Goal: Transaction & Acquisition: Purchase product/service

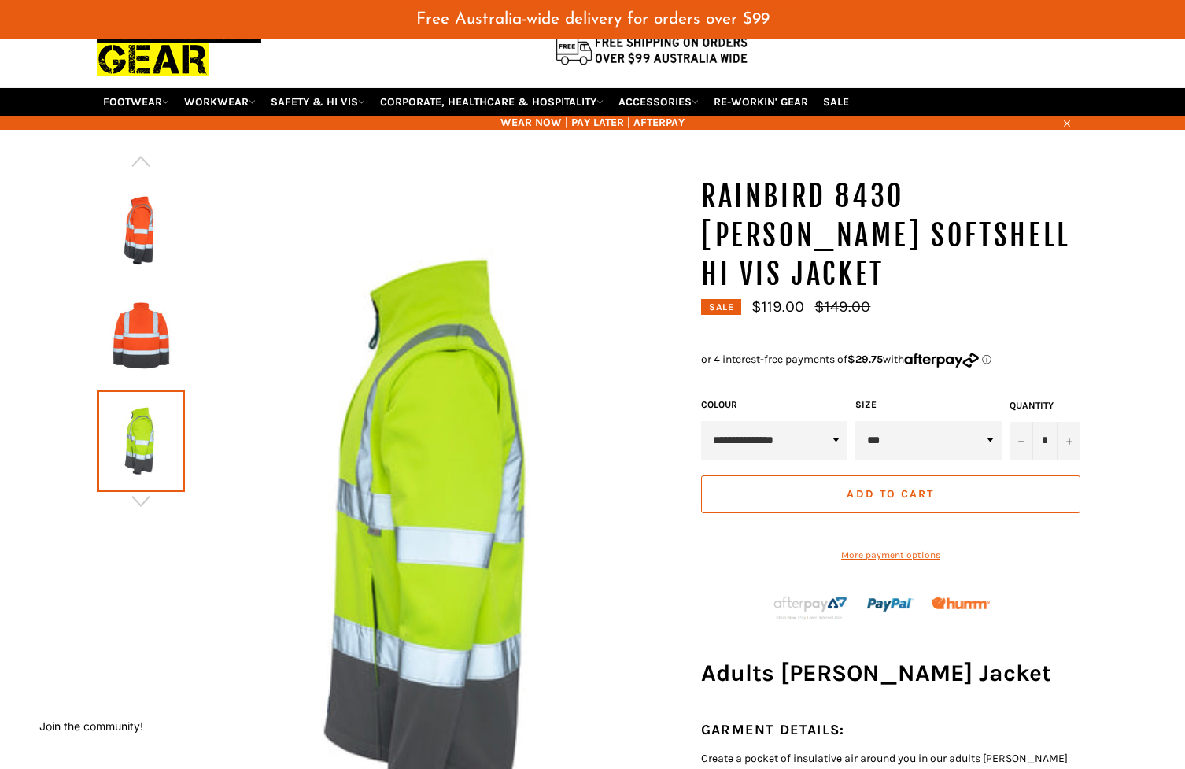
scroll to position [91, 0]
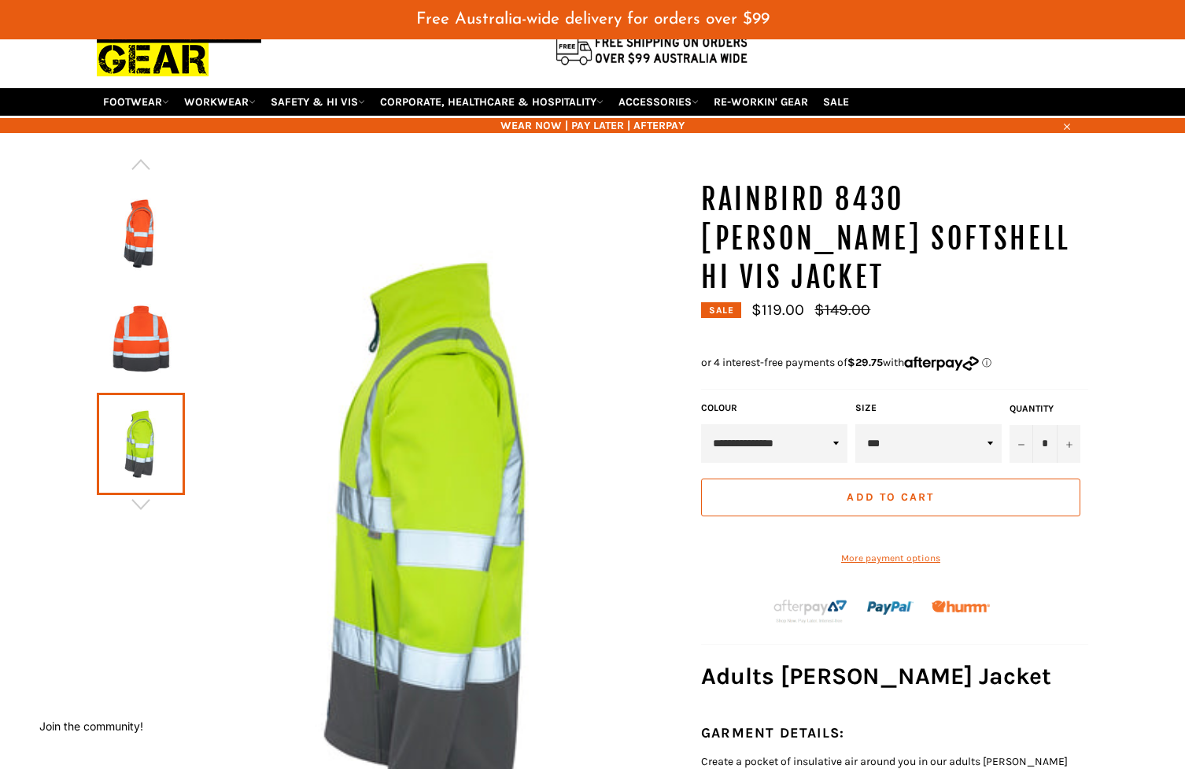
click at [924, 424] on select "*** *** *** *** *** *** *******" at bounding box center [928, 443] width 146 height 39
select select "***"
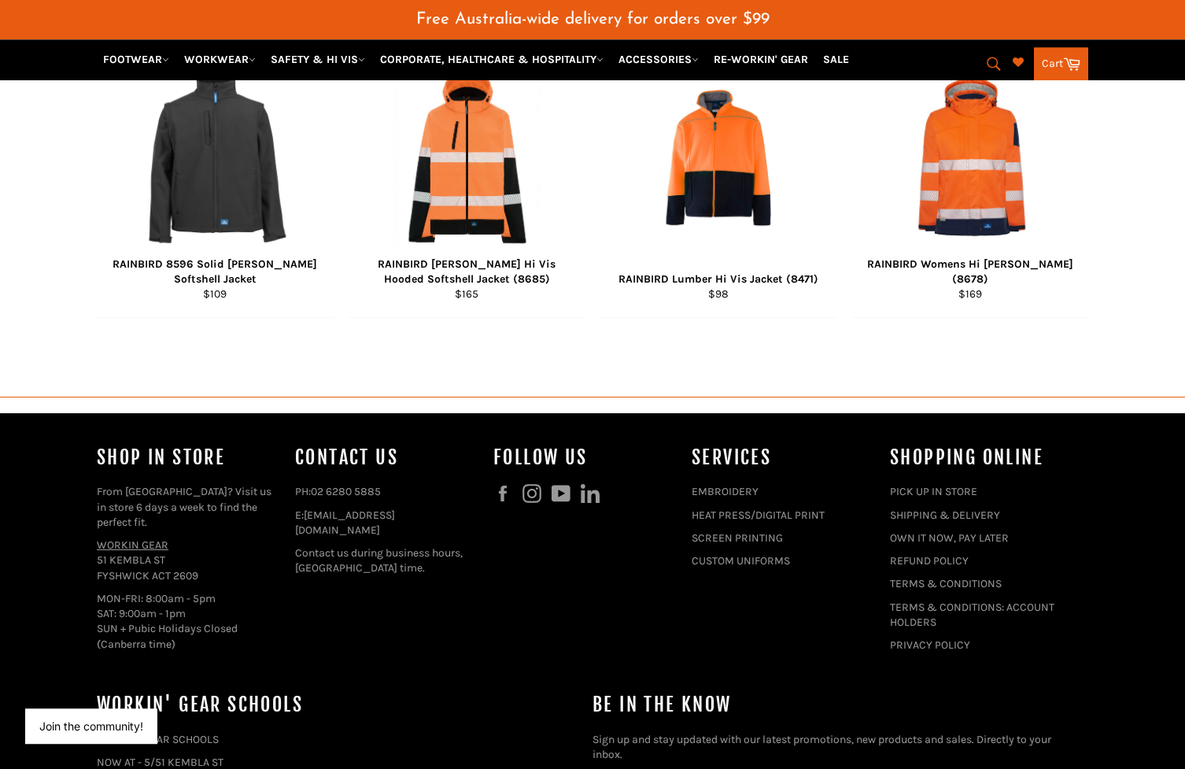
scroll to position [1989, 0]
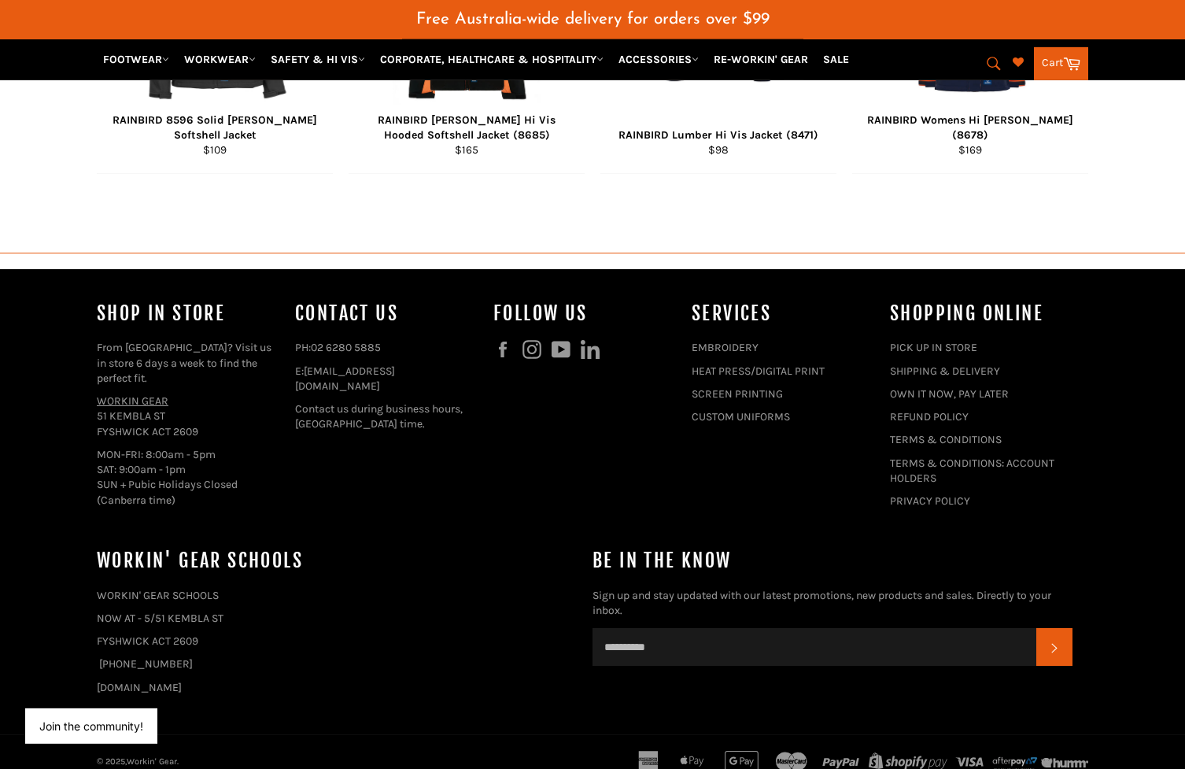
click at [909, 354] on link "PICK UP IN STORE" at bounding box center [933, 347] width 87 height 13
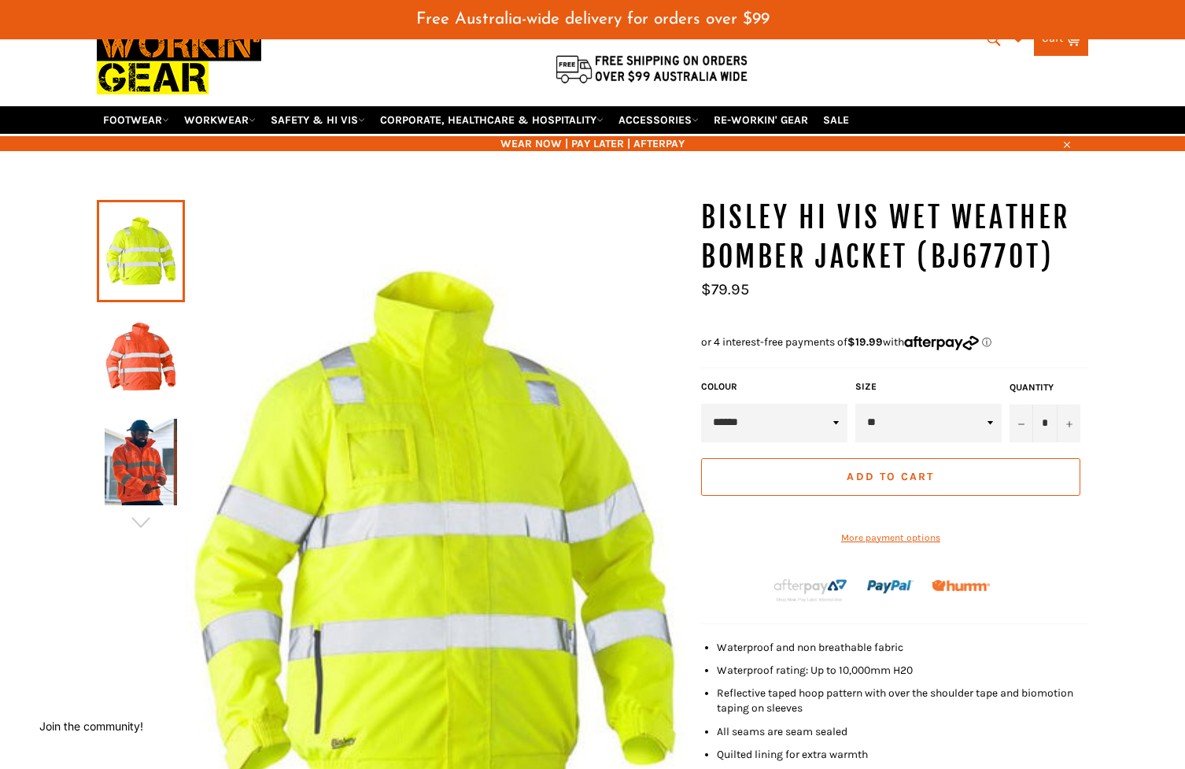
scroll to position [77, 0]
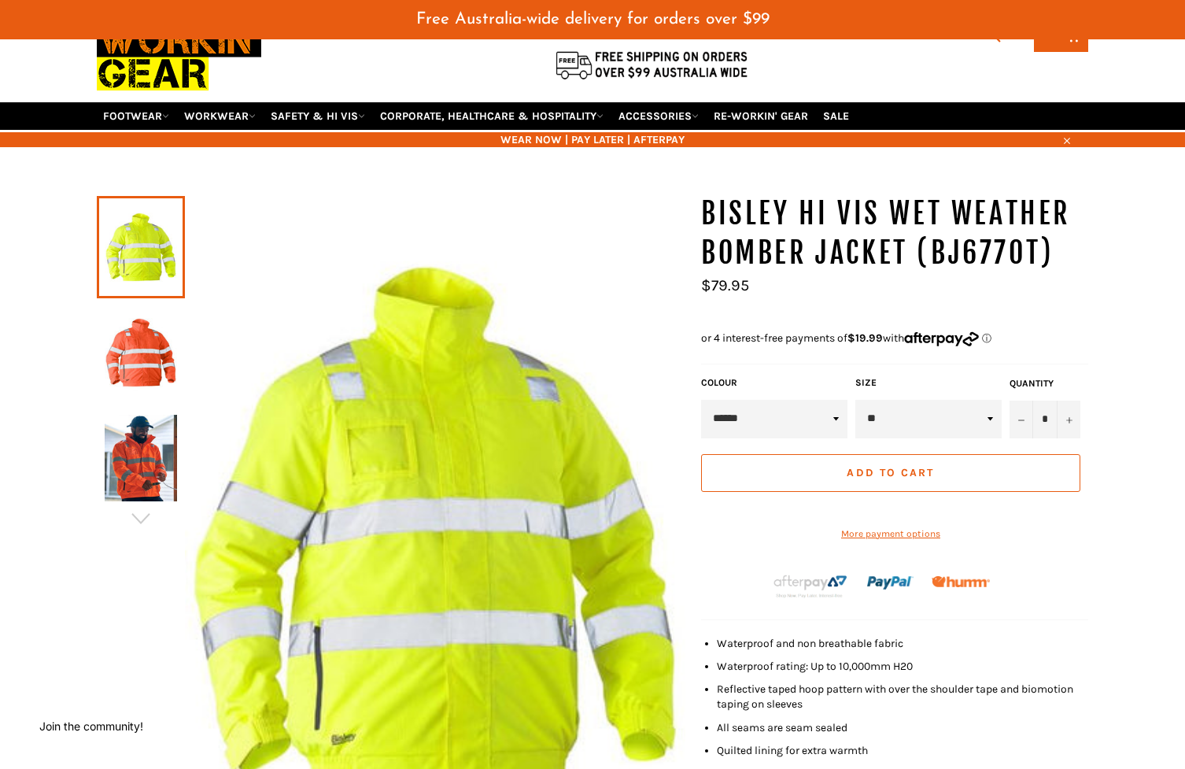
click at [145, 457] on img at bounding box center [141, 458] width 72 height 87
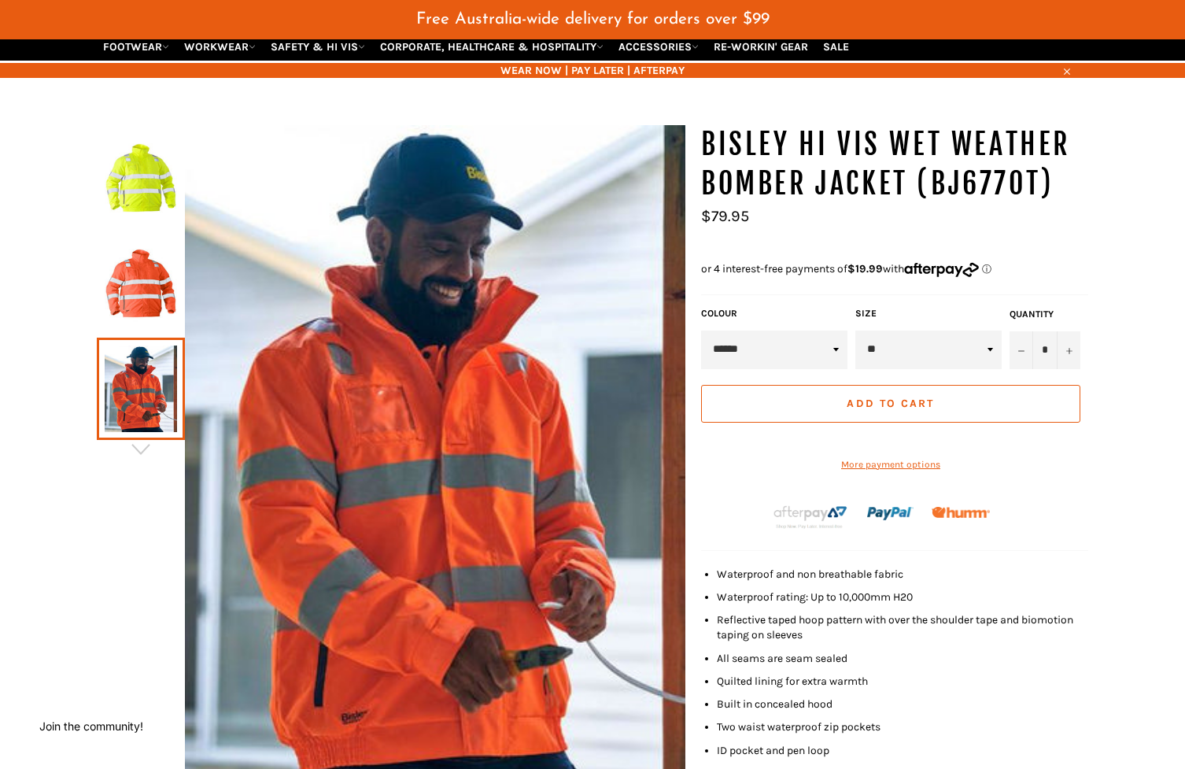
scroll to position [145, 0]
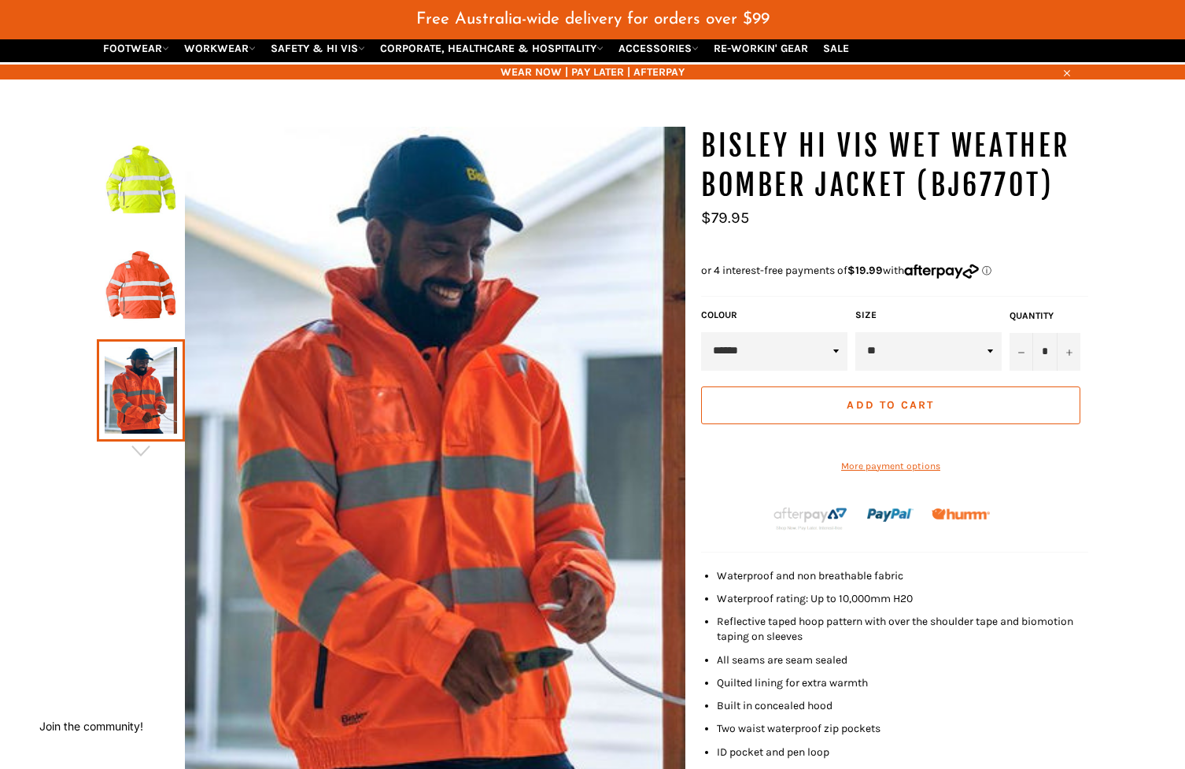
click at [139, 258] on img at bounding box center [141, 285] width 72 height 87
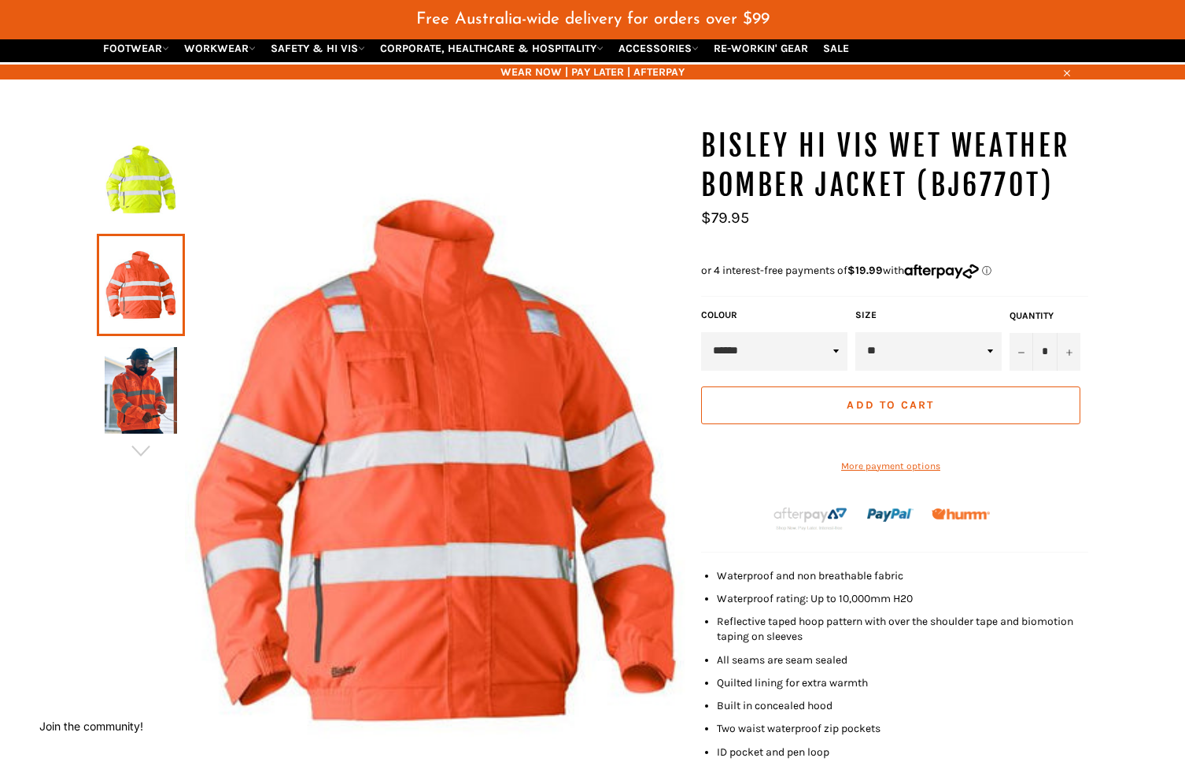
click at [136, 187] on img at bounding box center [141, 179] width 72 height 87
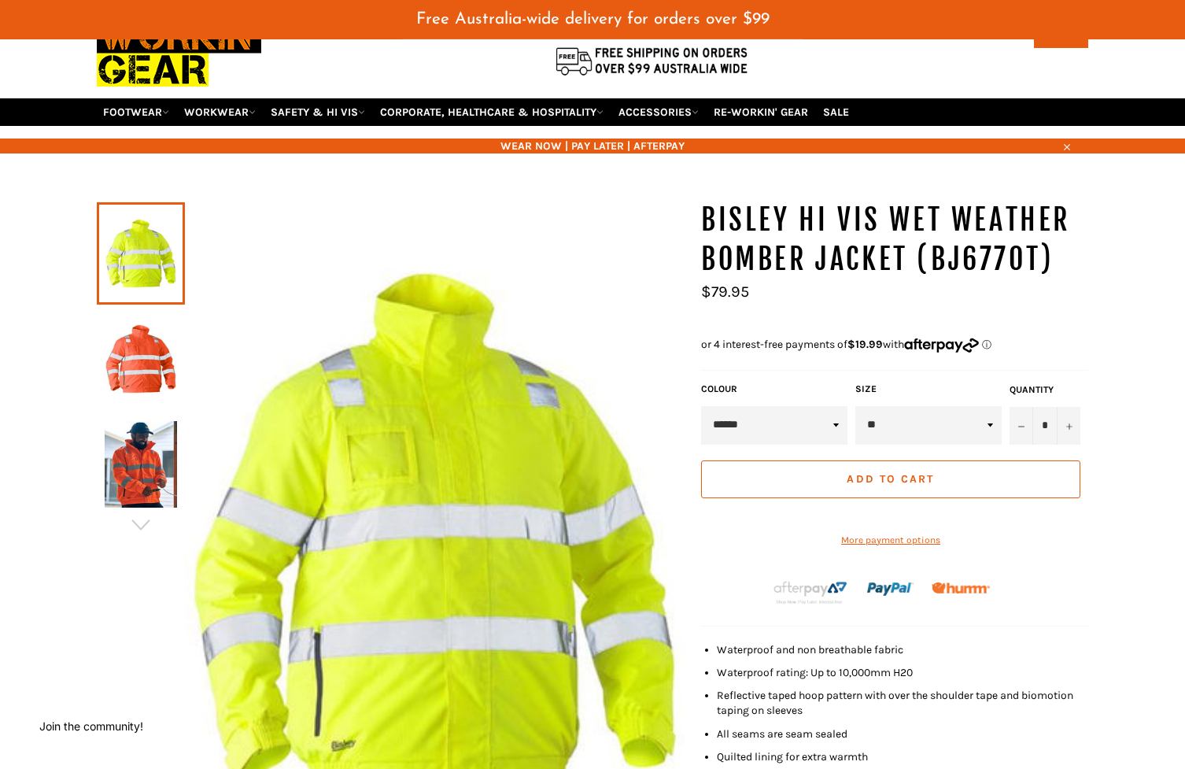
scroll to position [81, 0]
click at [153, 440] on img at bounding box center [141, 464] width 72 height 87
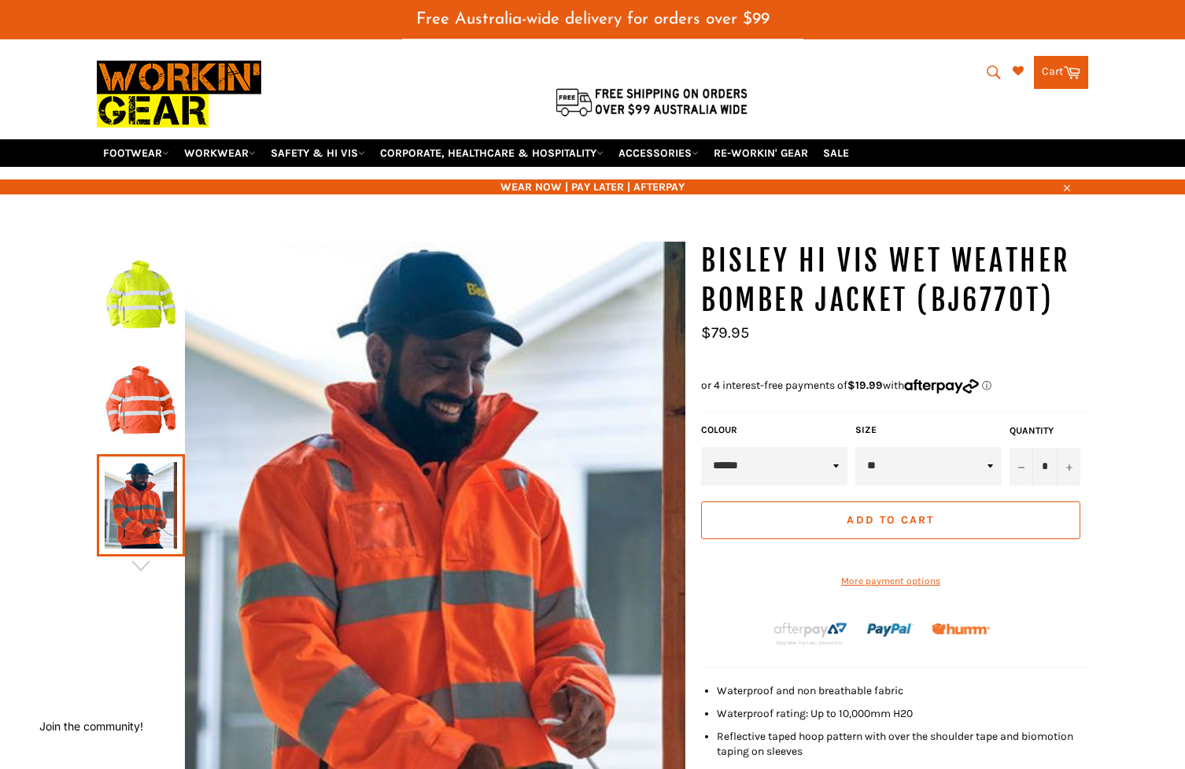
scroll to position [0, 0]
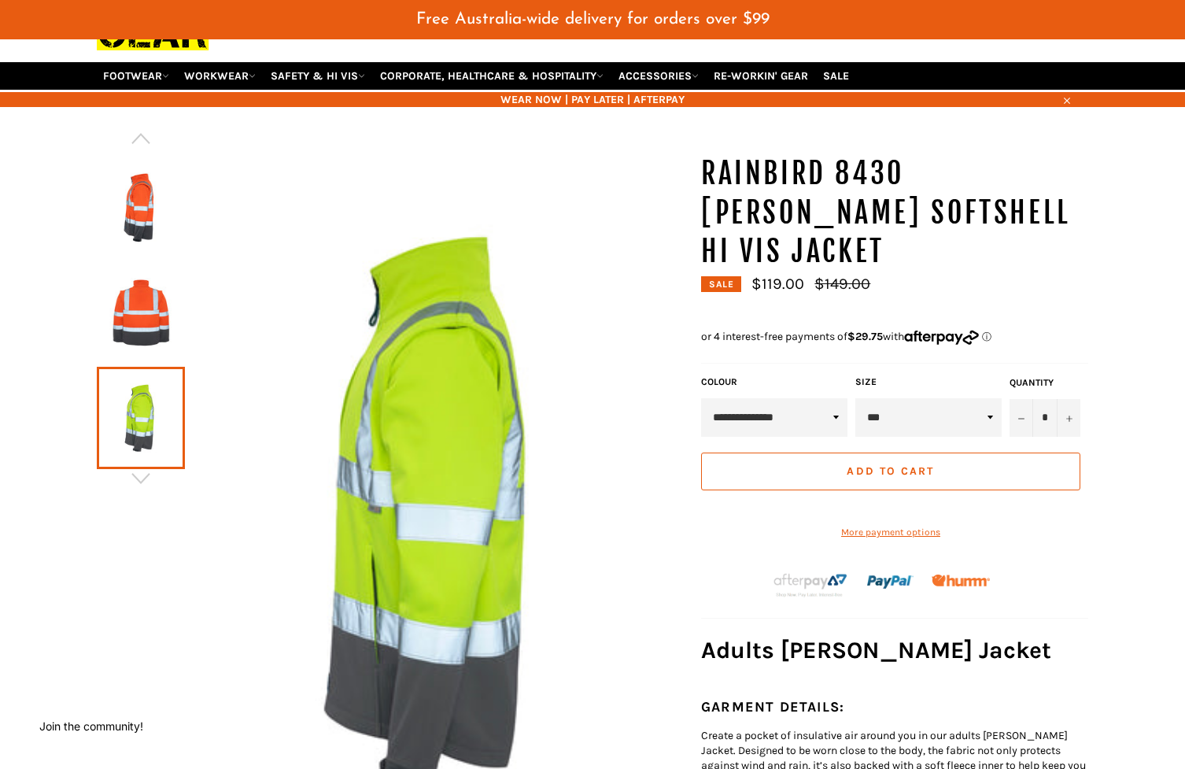
scroll to position [117, 0]
click at [893, 398] on select "*** *** *** *** *** *** *******" at bounding box center [928, 417] width 146 height 39
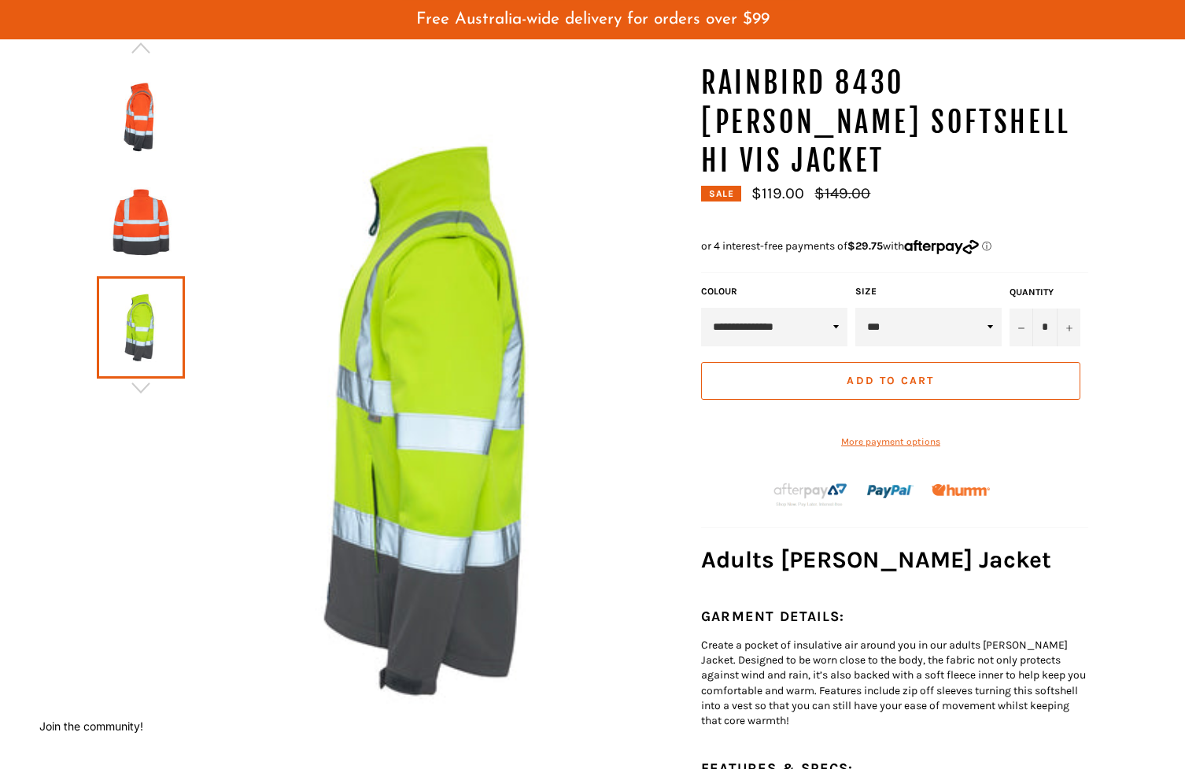
scroll to position [76, 0]
